Goal: Navigation & Orientation: Go to known website

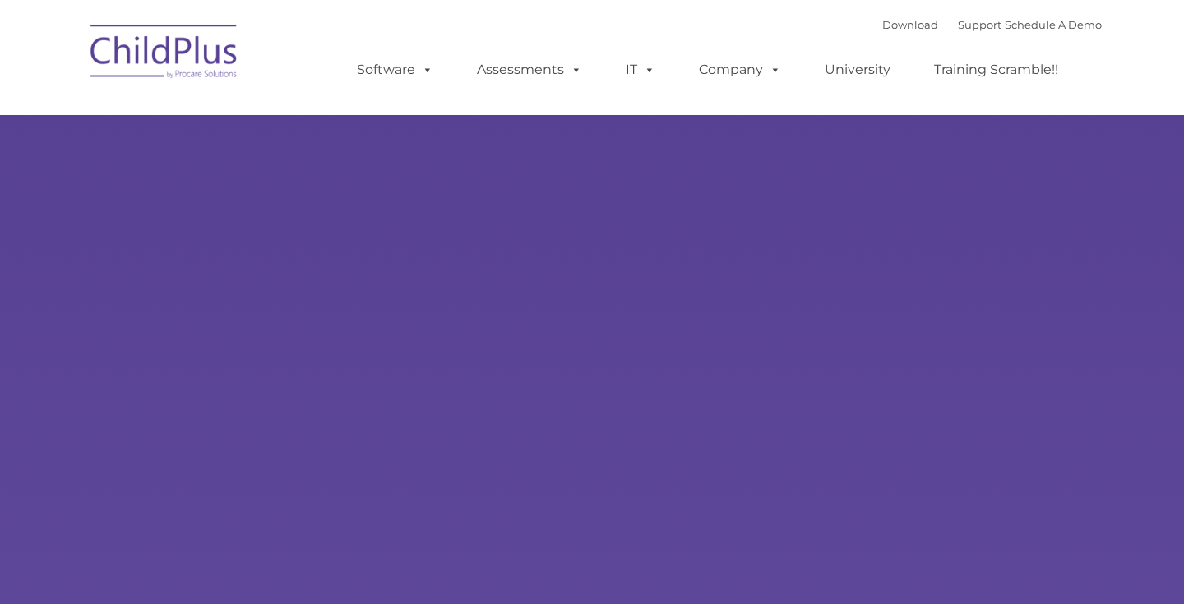
type input ""
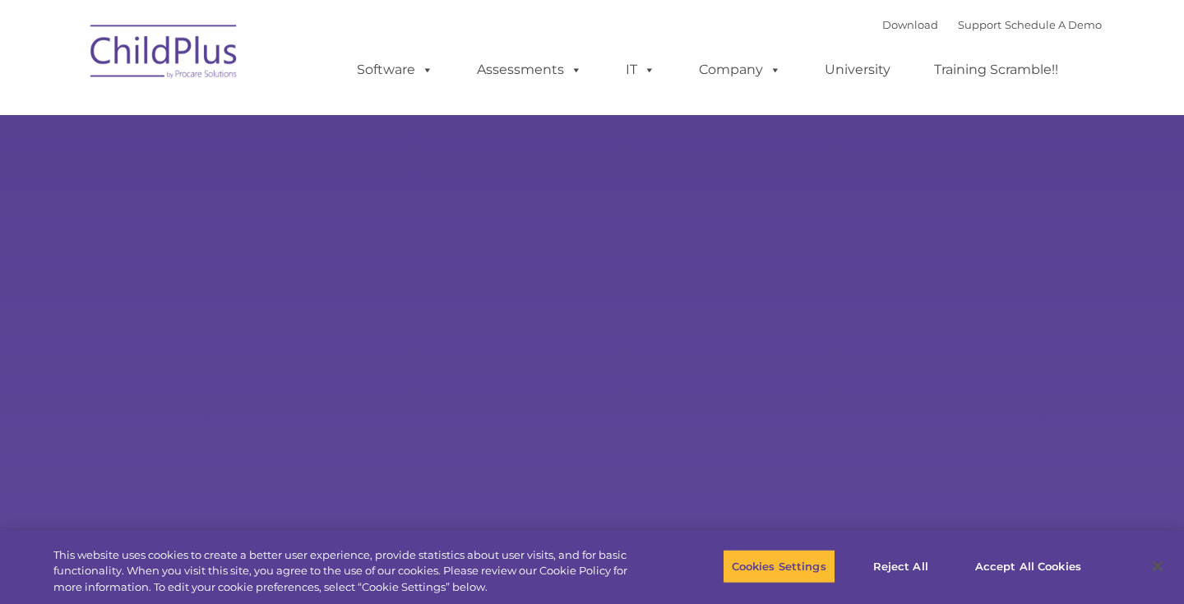
select select "MEDIUM"
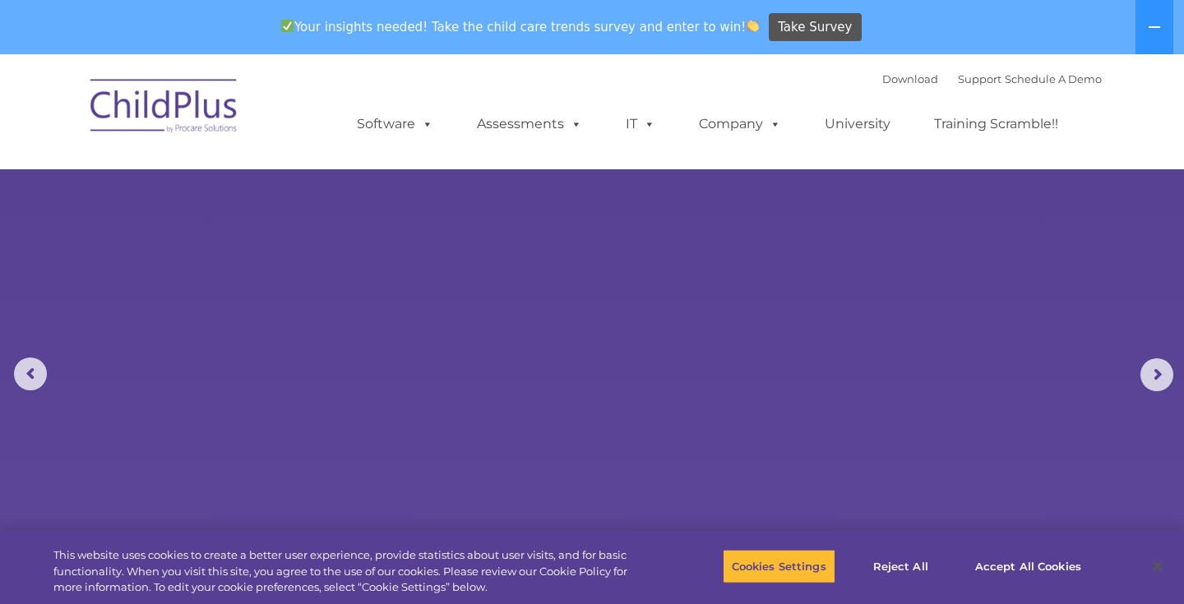
click at [194, 127] on img at bounding box center [164, 108] width 164 height 82
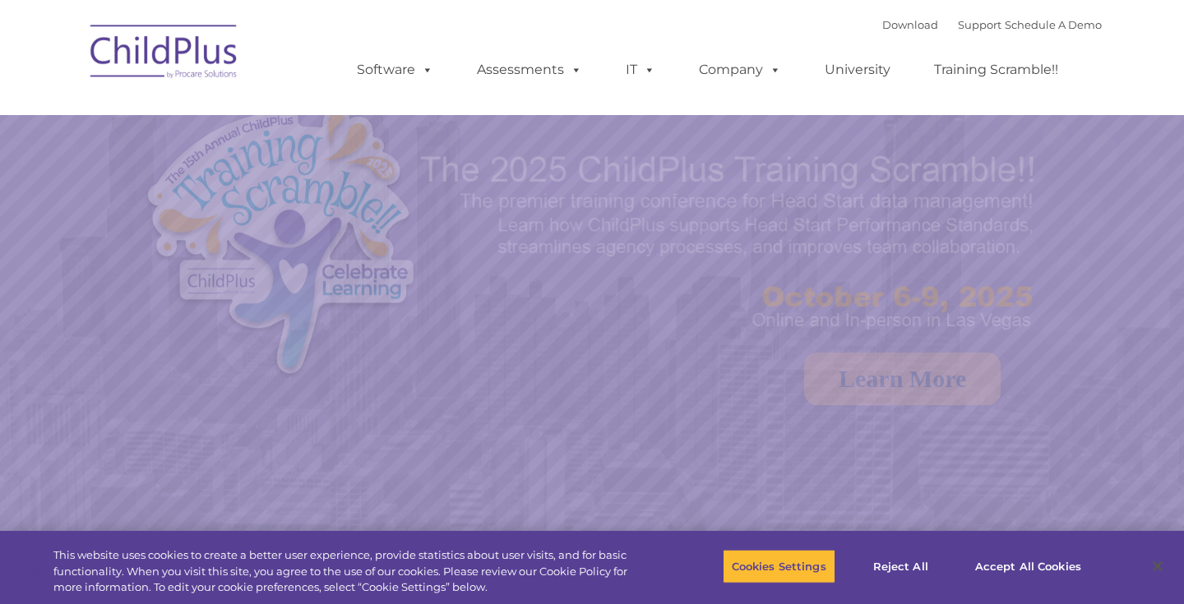
select select "MEDIUM"
